Goal: Information Seeking & Learning: Learn about a topic

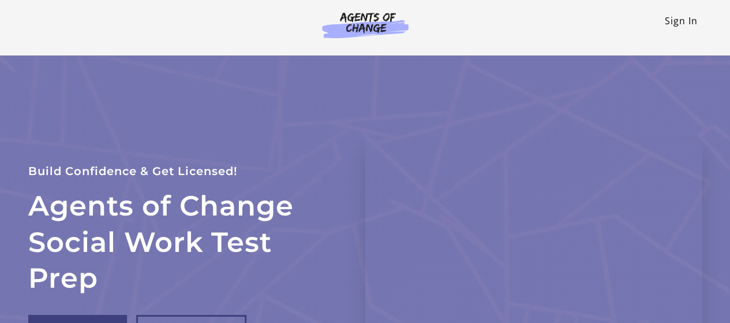
click at [675, 20] on link "Sign In" at bounding box center [681, 20] width 33 height 13
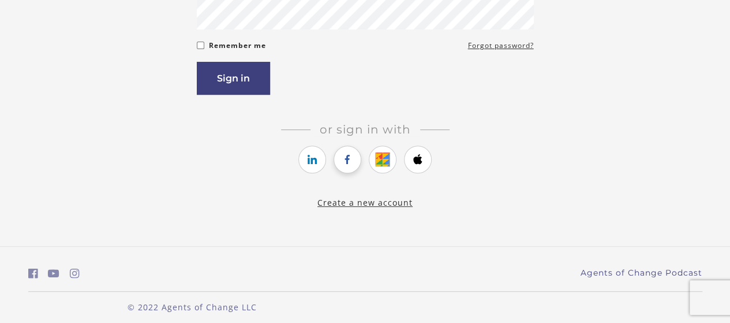
scroll to position [212, 0]
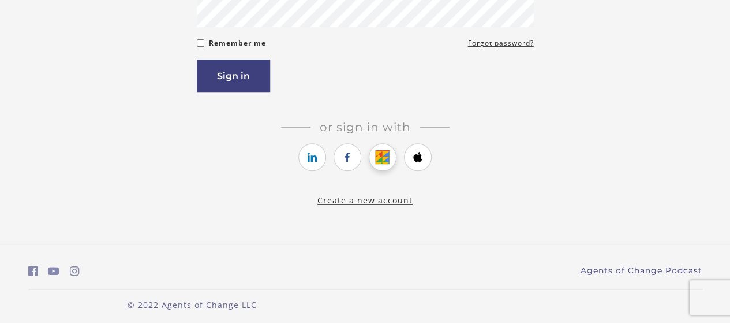
click at [380, 160] on icon "https://courses.thinkific.com/users/auth/google?ss%5Breferral%5D=&ss%5Buser_ret…" at bounding box center [383, 157] width 14 height 14
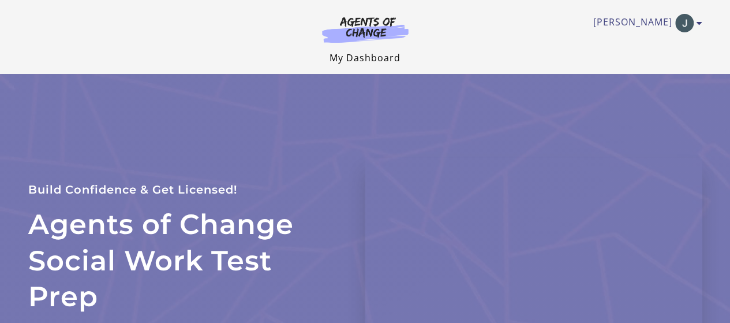
click at [369, 62] on link "My Dashboard" at bounding box center [365, 57] width 71 height 13
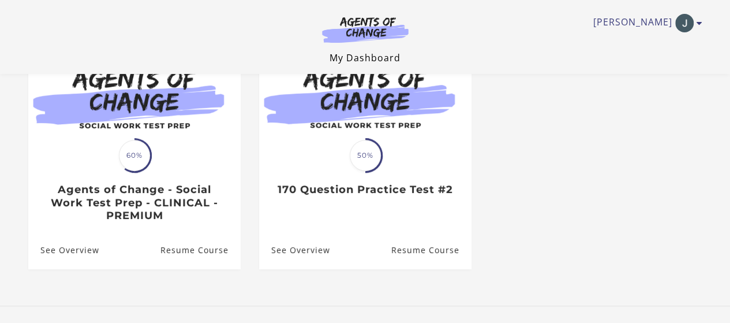
scroll to position [173, 0]
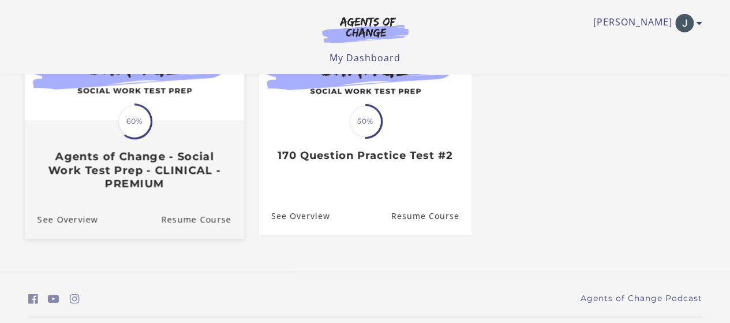
click at [191, 126] on div "Translation missing: en.liquid.partials.dashboard_course_card.progress_descript…" at bounding box center [133, 155] width 219 height 69
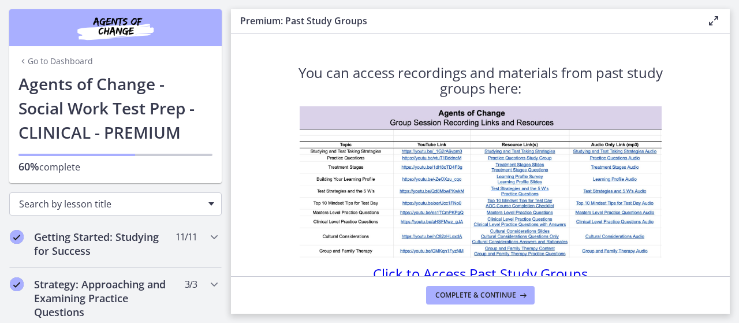
scroll to position [58, 0]
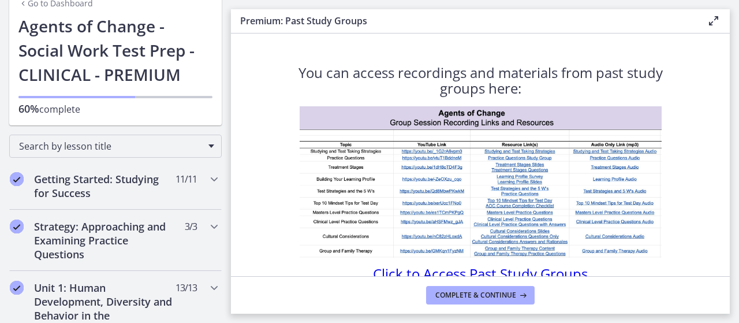
click at [521, 270] on span "Click to Access Past Study Groups" at bounding box center [480, 273] width 215 height 19
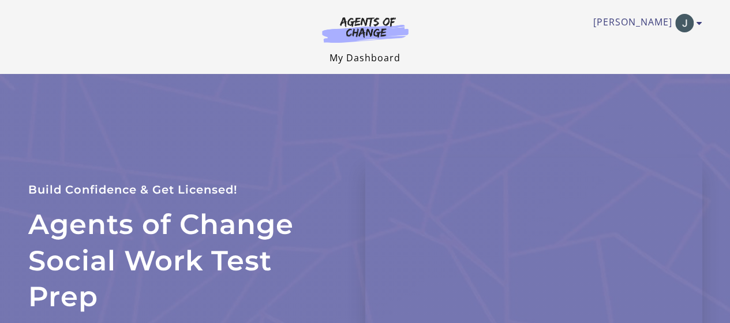
click at [365, 58] on link "My Dashboard" at bounding box center [365, 57] width 71 height 13
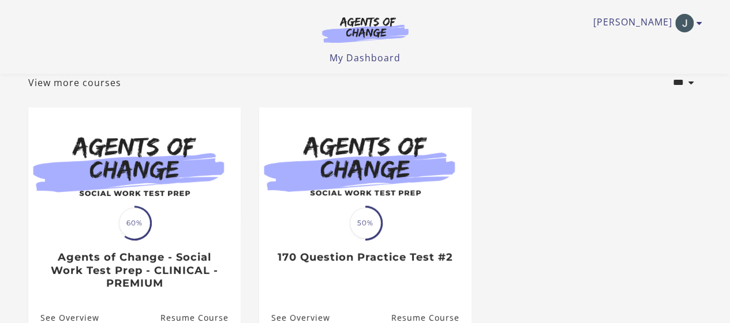
scroll to position [208, 0]
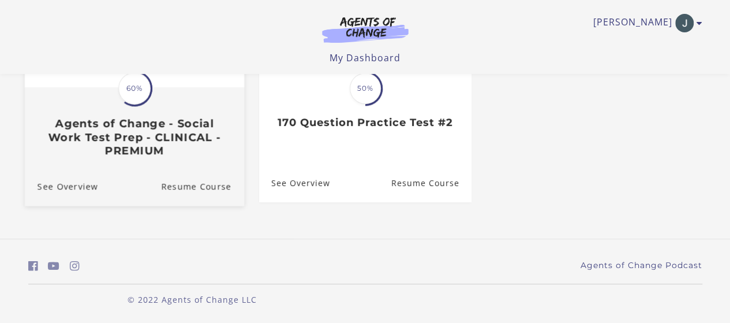
click at [176, 150] on h3 "Agents of Change - Social Work Test Prep - CLINICAL - PREMIUM" at bounding box center [134, 137] width 194 height 40
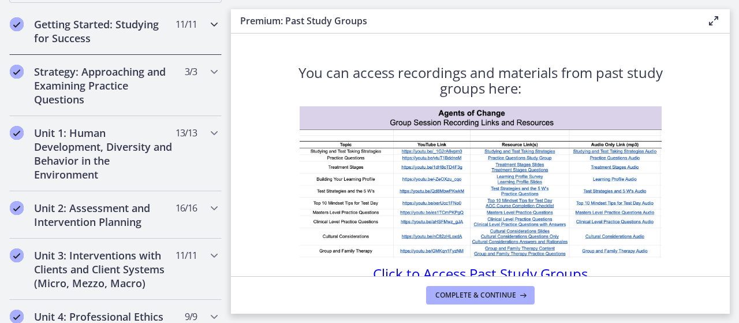
scroll to position [231, 0]
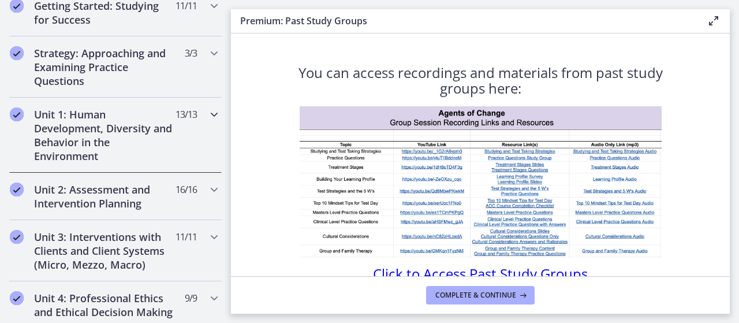
click at [115, 135] on h2 "Unit 1: Human Development, Diversity and Behavior in the Environment" at bounding box center [104, 134] width 141 height 55
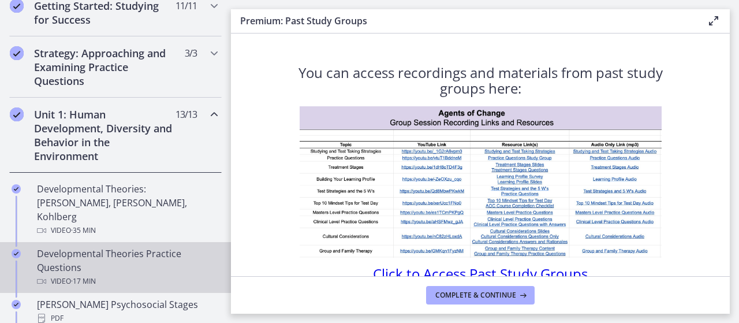
scroll to position [289, 0]
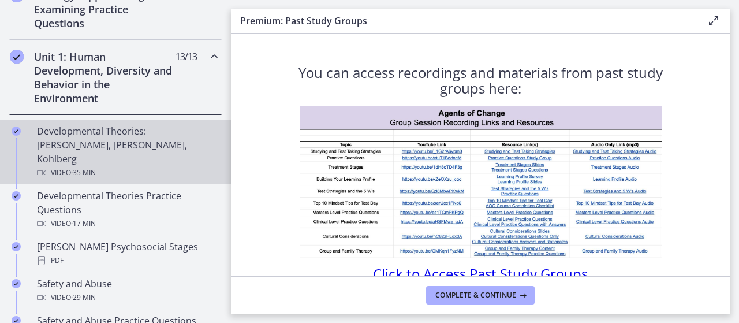
click at [105, 136] on div "Developmental Theories: [PERSON_NAME], [PERSON_NAME], Kohlberg Video · 35 min" at bounding box center [127, 151] width 180 height 55
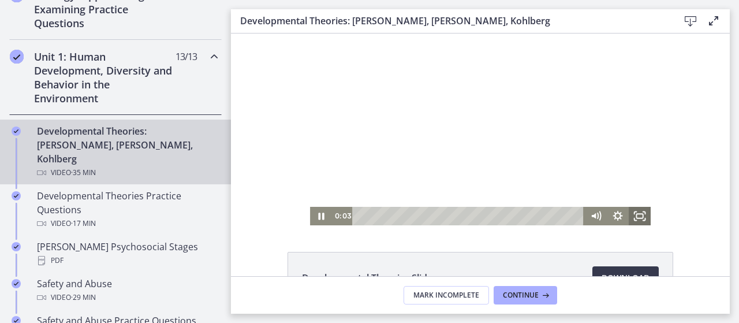
click at [633, 219] on icon "Fullscreen" at bounding box center [640, 216] width 22 height 18
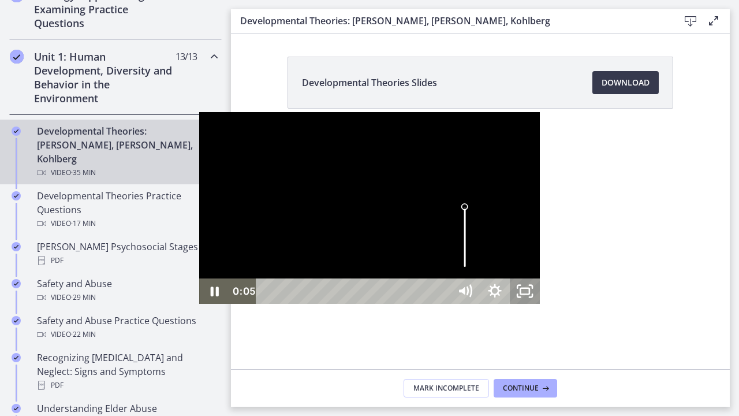
click at [540, 304] on icon "Unfullscreen" at bounding box center [525, 290] width 30 height 25
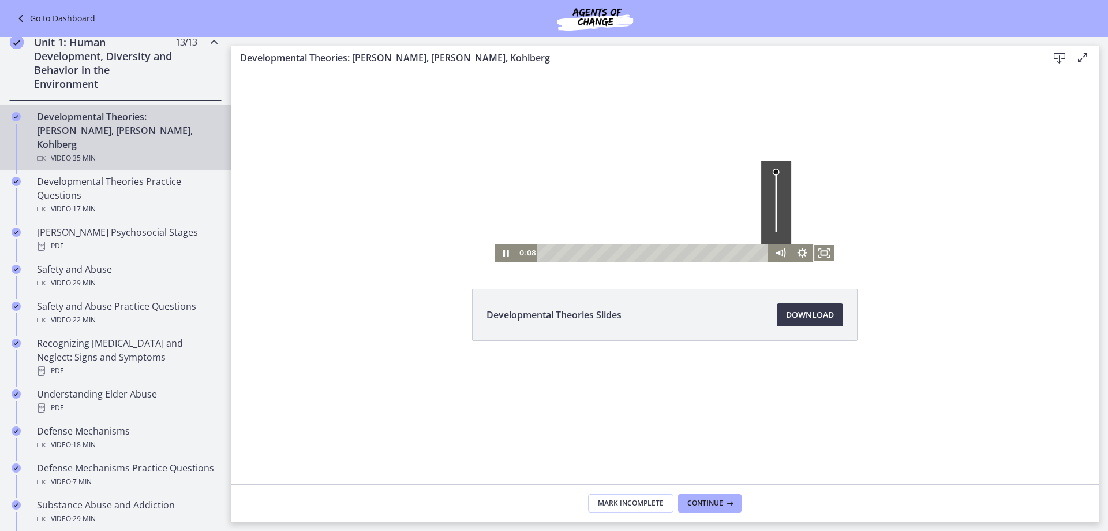
scroll to position [289, 0]
click at [738, 251] on rect "Fullscreen" at bounding box center [824, 253] width 6 height 5
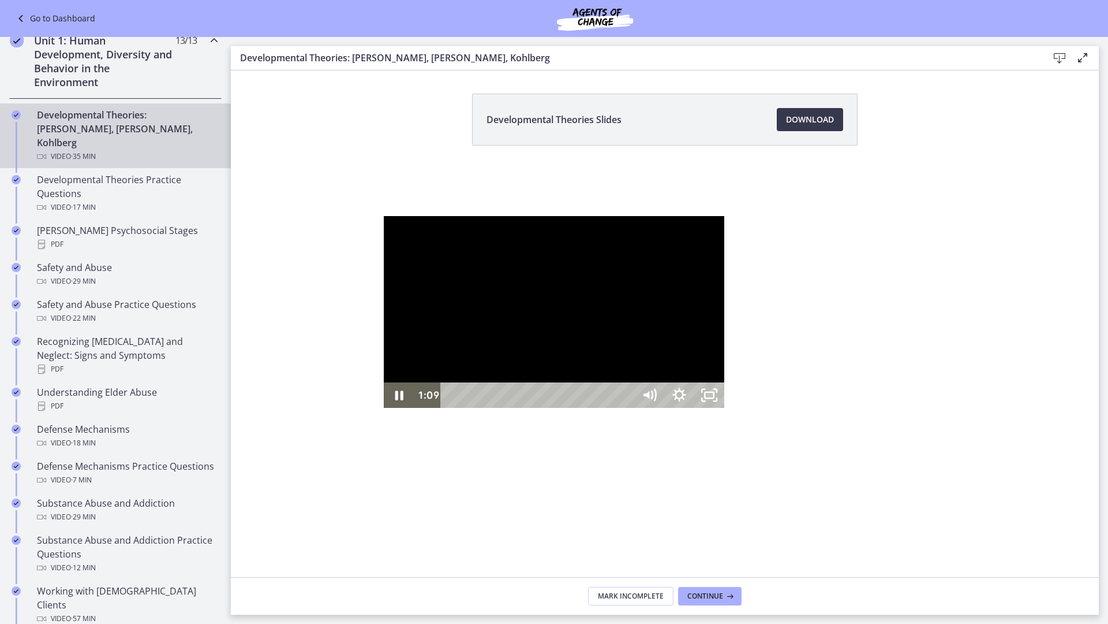
drag, startPoint x: 1042, startPoint y: 281, endPoint x: 1051, endPoint y: 318, distance: 38.0
click at [725, 281] on div at bounding box center [554, 312] width 341 height 192
click at [725, 322] on icon "Unfullscreen" at bounding box center [710, 394] width 30 height 25
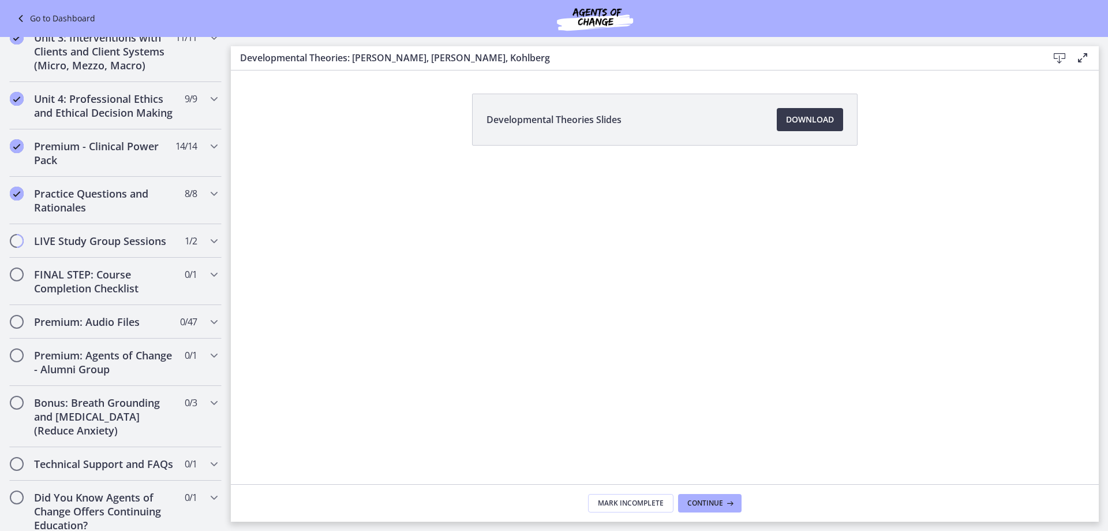
scroll to position [1011, 0]
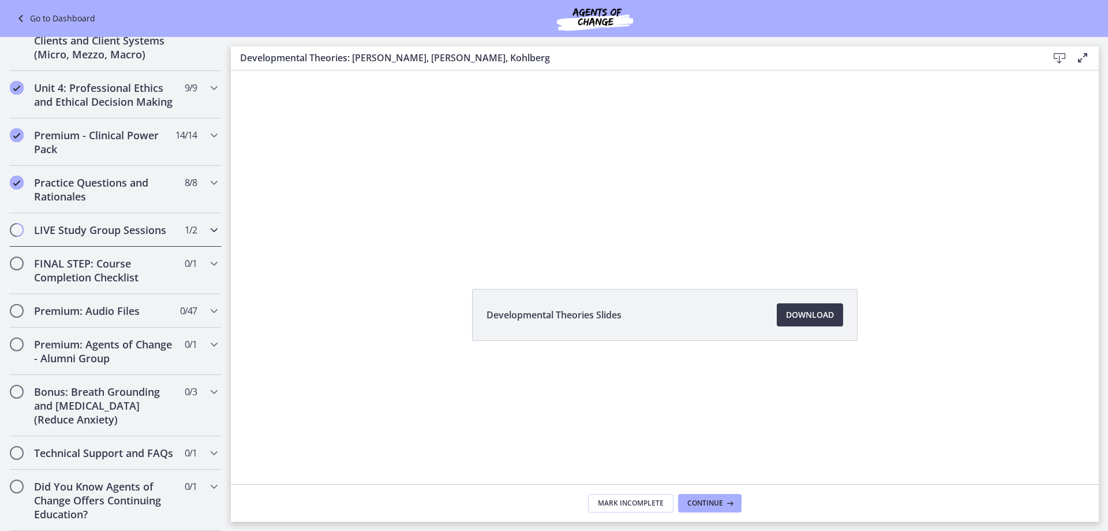
click at [151, 223] on h2 "LIVE Study Group Sessions" at bounding box center [104, 230] width 141 height 14
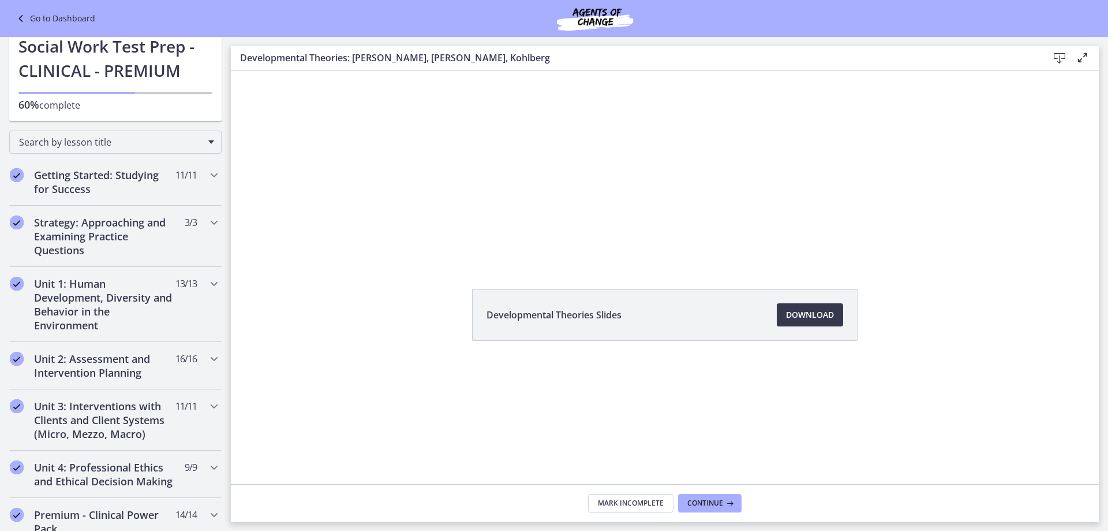
scroll to position [0, 0]
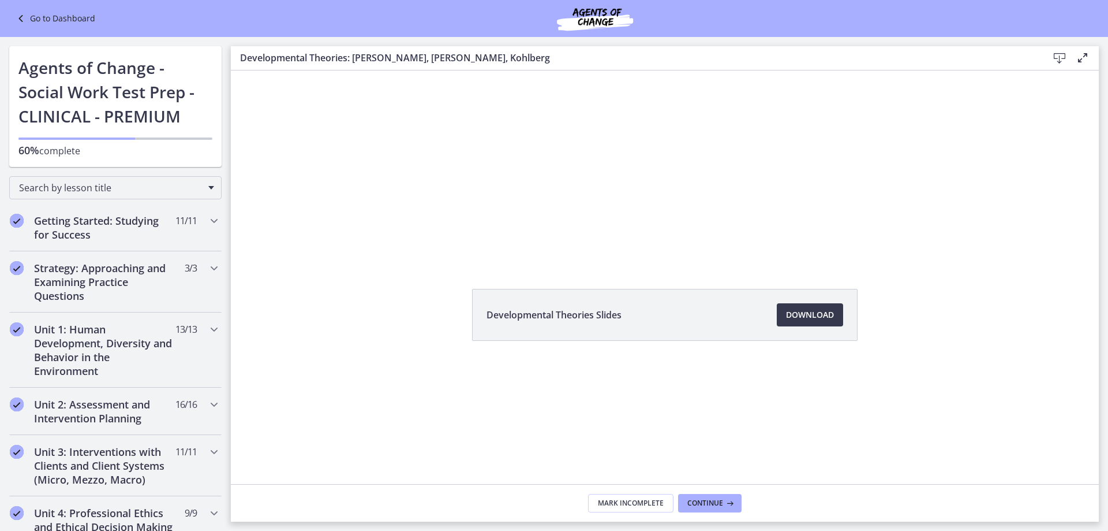
click at [53, 20] on link "Go to Dashboard" at bounding box center [54, 19] width 81 height 14
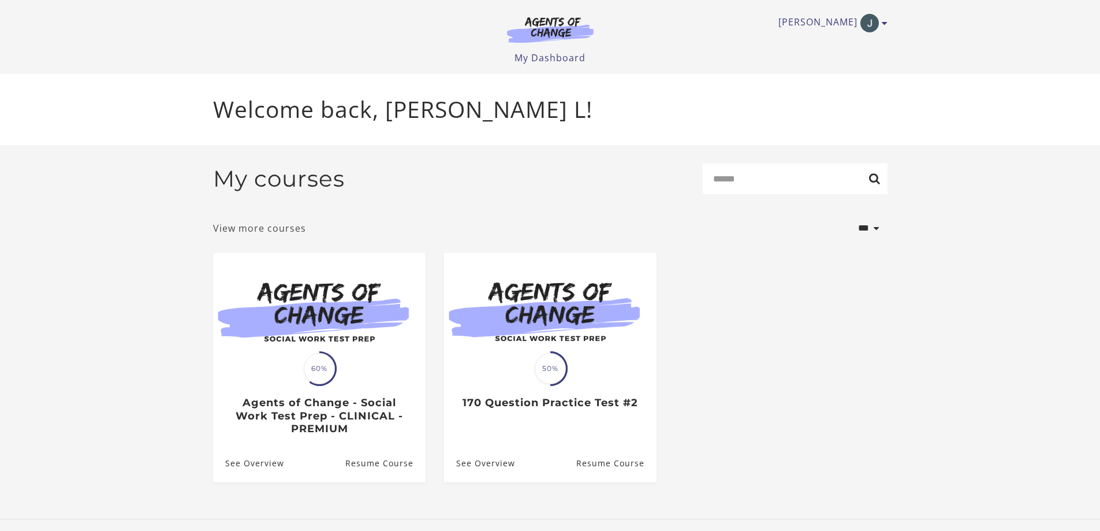
click at [256, 227] on link "View more courses" at bounding box center [259, 228] width 93 height 14
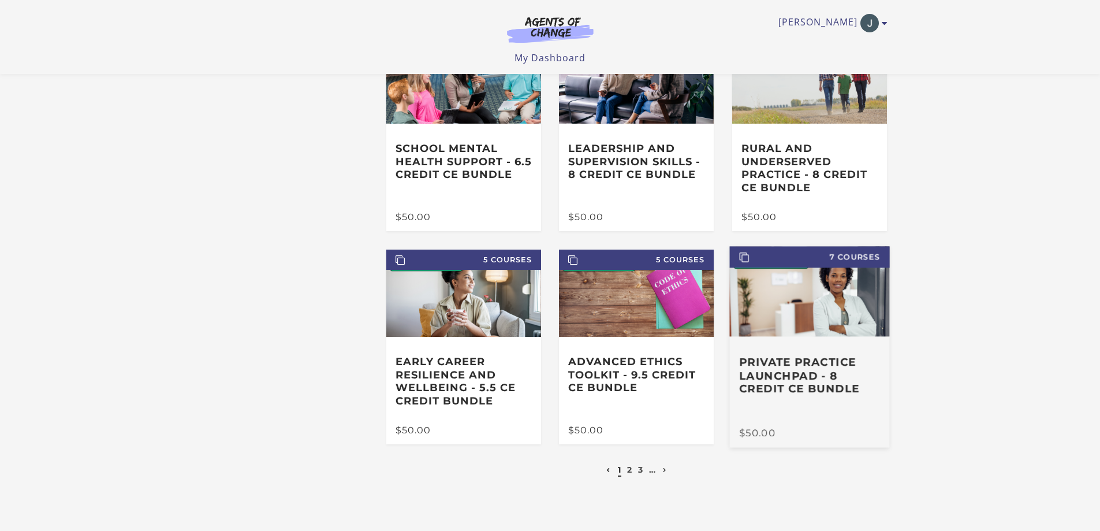
scroll to position [115, 0]
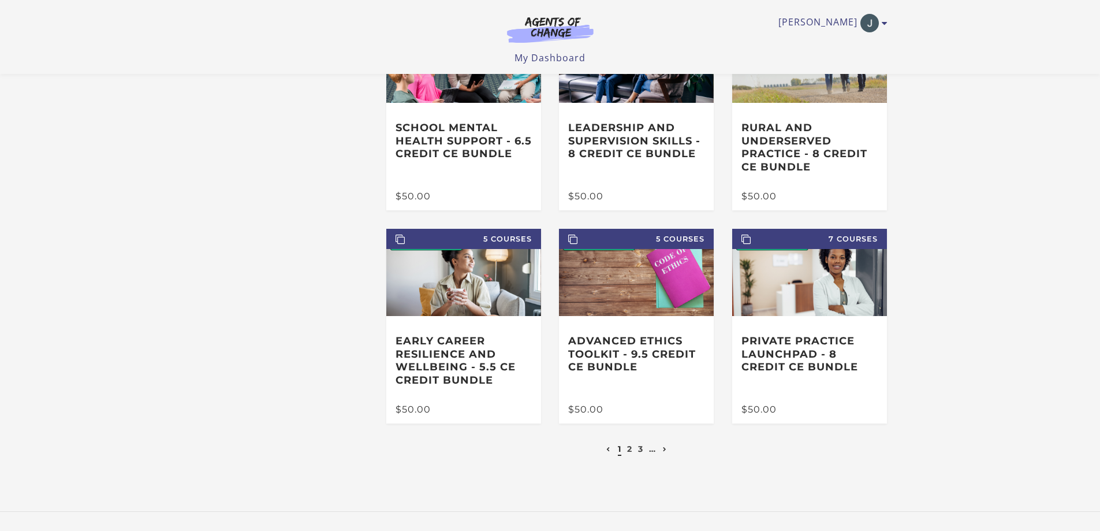
click at [663, 453] on link "Next page" at bounding box center [665, 448] width 10 height 10
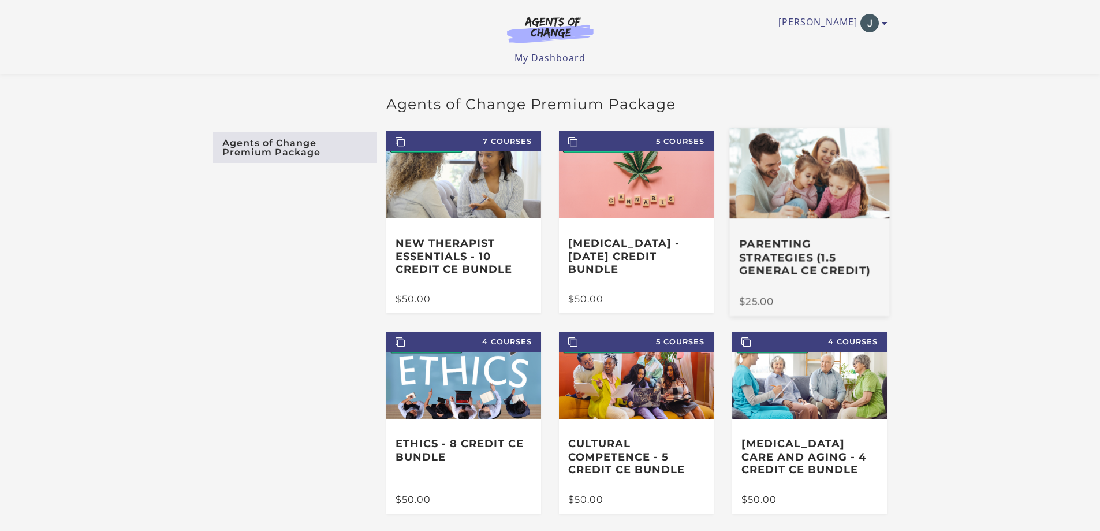
scroll to position [58, 0]
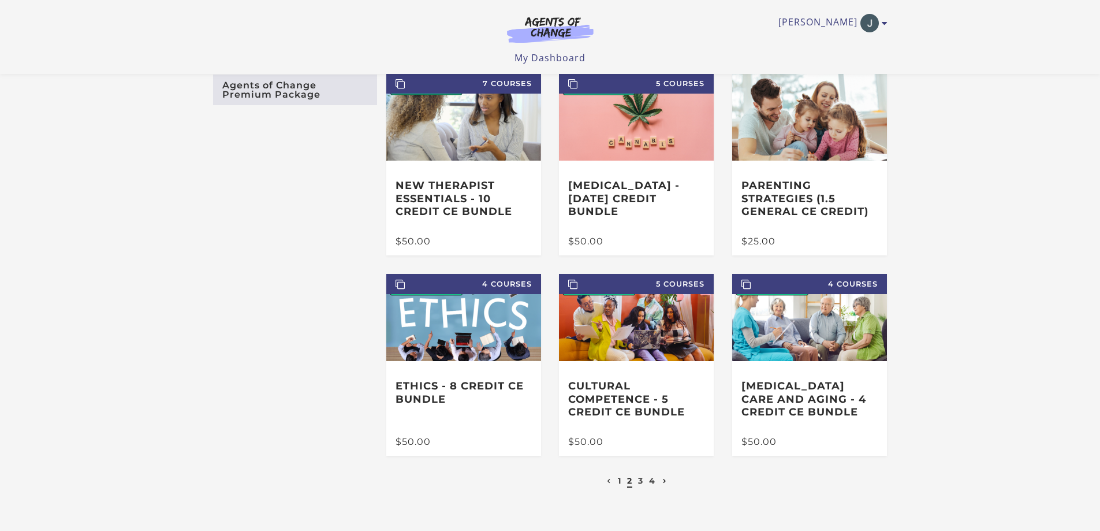
click at [663, 483] on icon "Next page" at bounding box center [665, 481] width 4 height 5
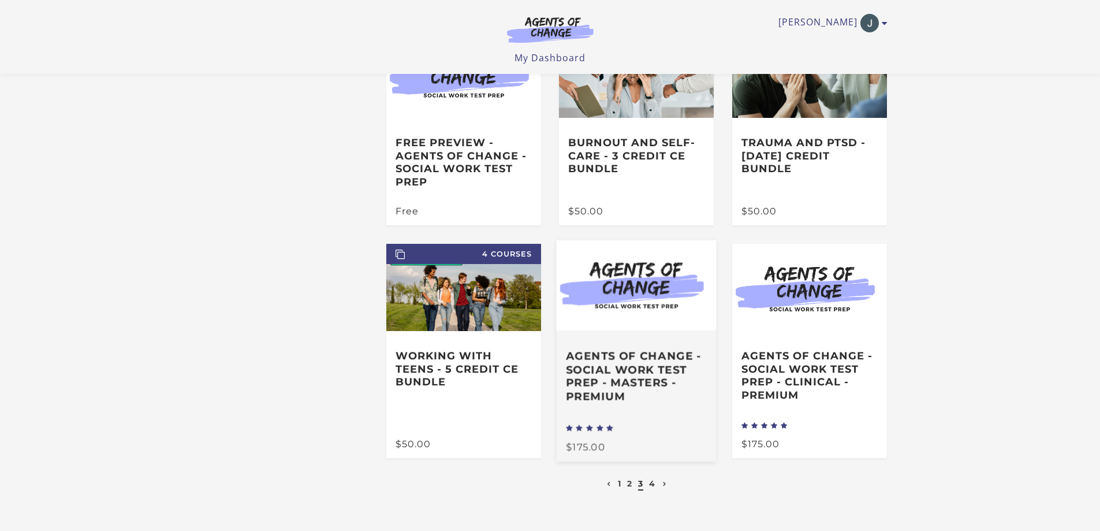
scroll to position [115, 0]
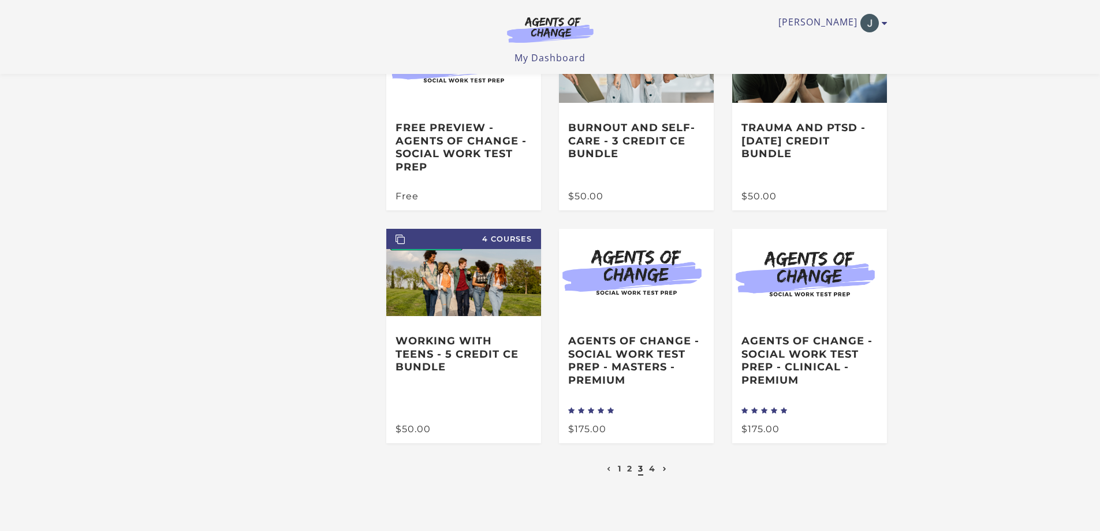
click at [665, 471] on icon "Next page" at bounding box center [665, 468] width 4 height 5
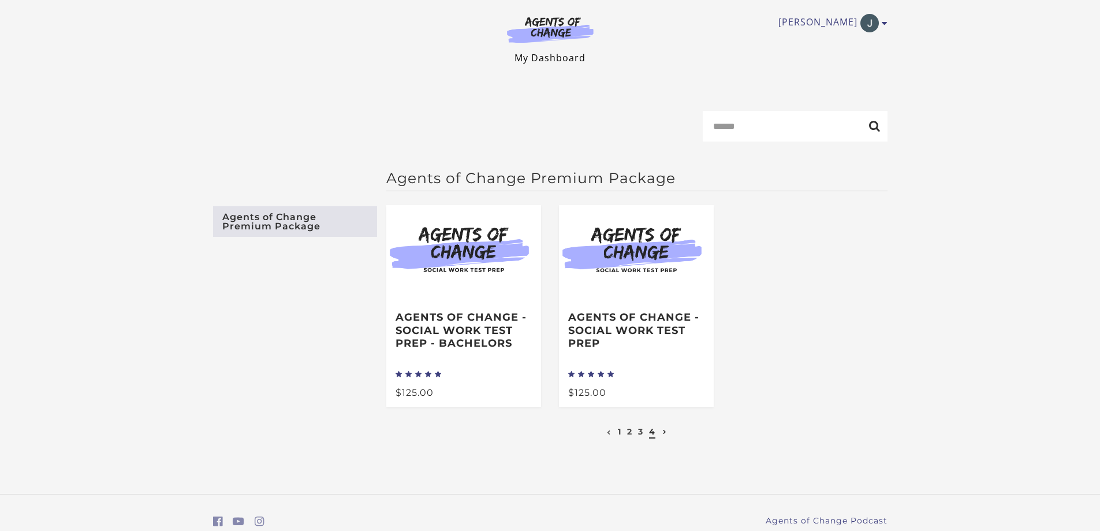
click at [538, 58] on link "My Dashboard" at bounding box center [549, 57] width 71 height 13
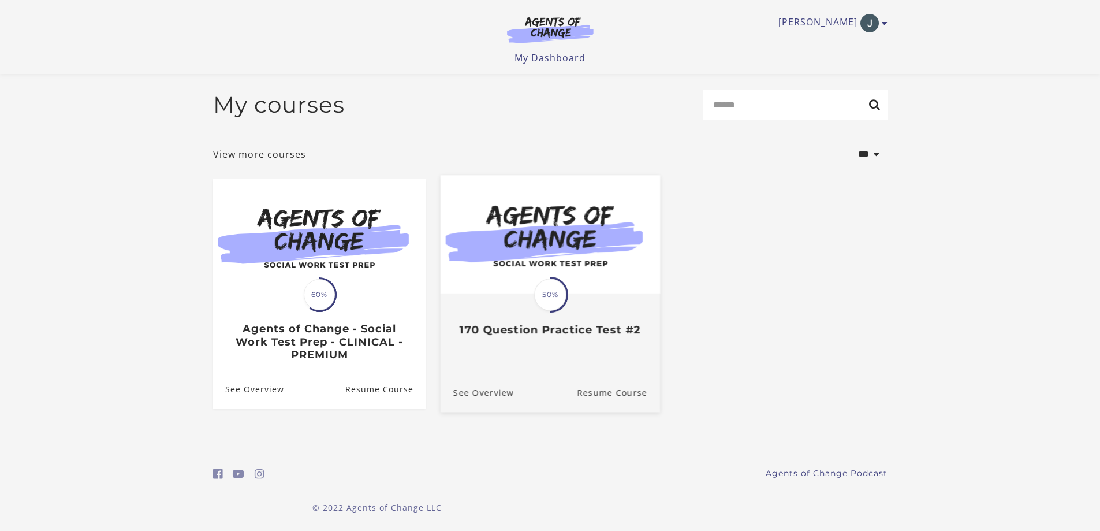
scroll to position [1, 0]
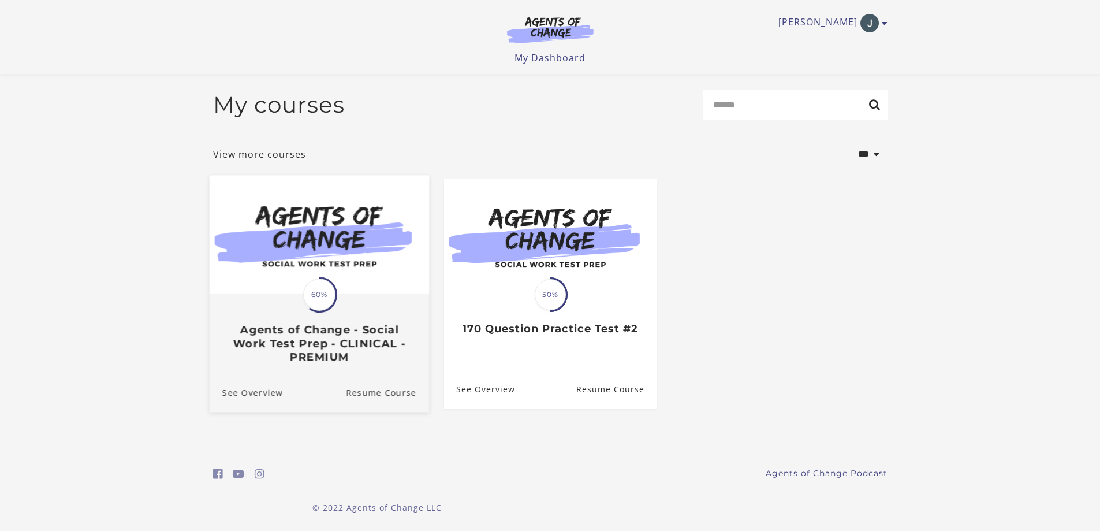
click at [394, 362] on h3 "Agents of Change - Social Work Test Prep - CLINICAL - PREMIUM" at bounding box center [319, 343] width 194 height 40
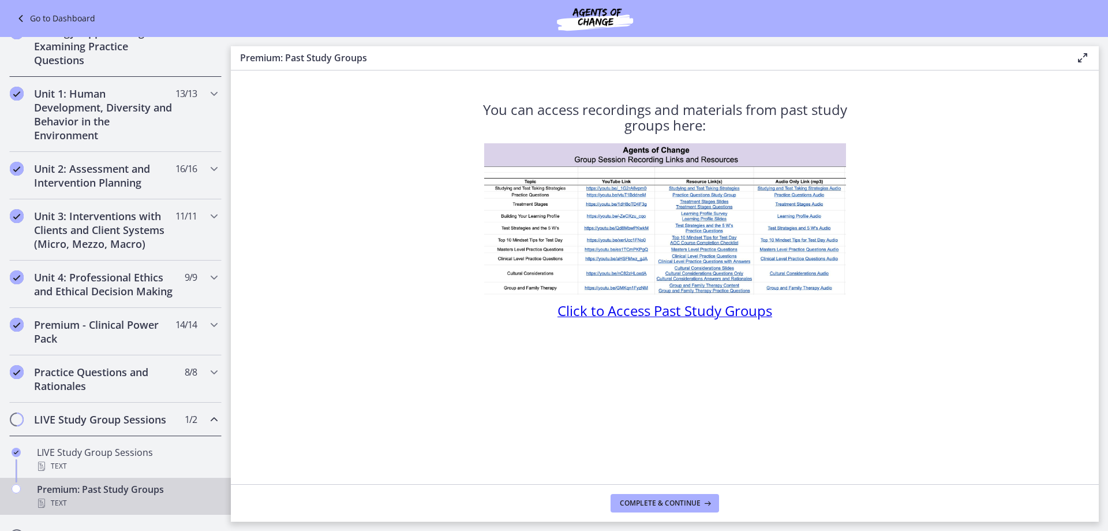
scroll to position [346, 0]
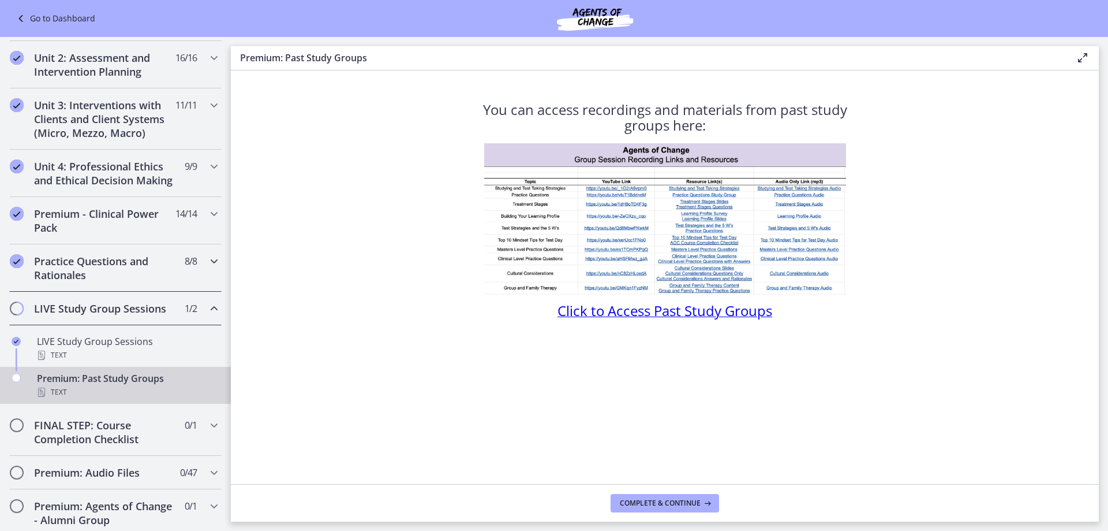
click at [116, 282] on h2 "Practice Questions and Rationales" at bounding box center [104, 268] width 141 height 28
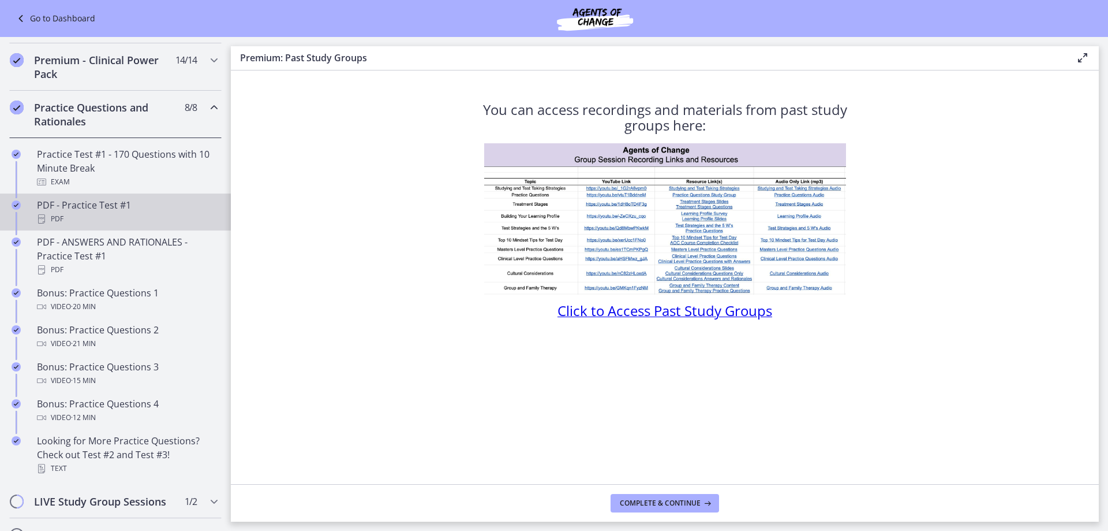
scroll to position [520, 0]
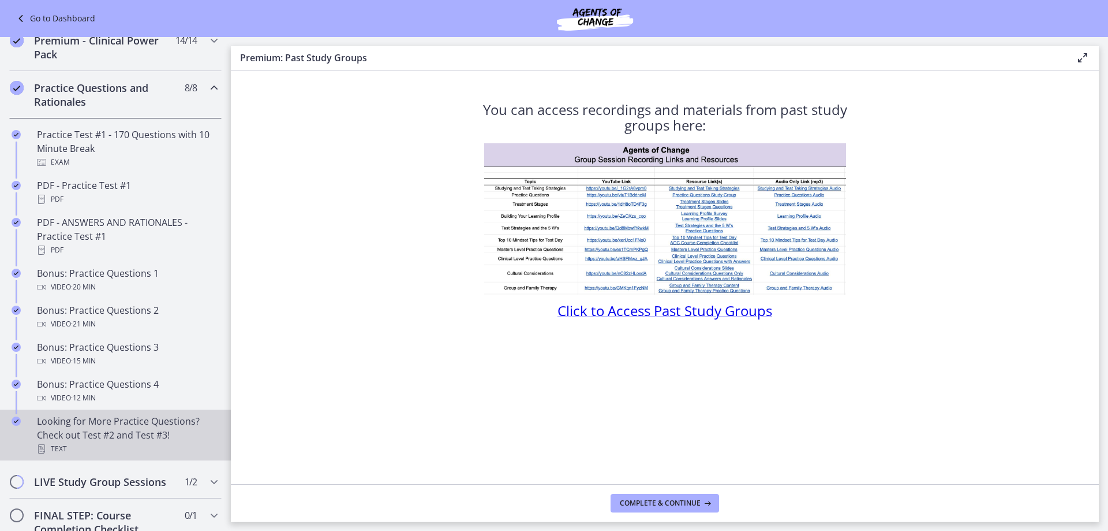
click at [130, 441] on div "Looking for More Practice Questions? Check out Test #2 and Test #3! Text" at bounding box center [127, 435] width 180 height 42
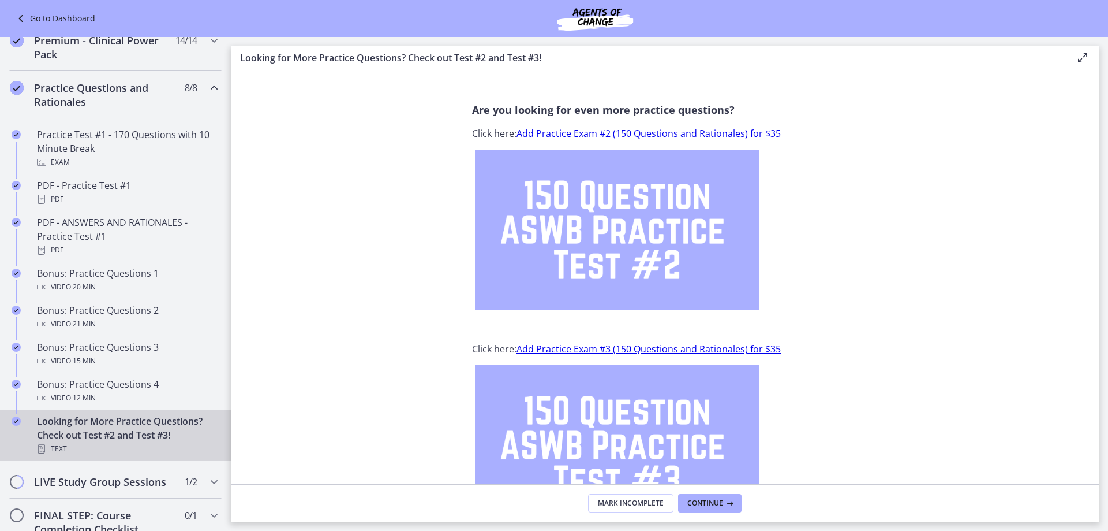
click at [675, 348] on link "Add Practice Exam #3 (150 Questions and Rationales) for $35" at bounding box center [649, 348] width 264 height 13
